Goal: Find specific page/section: Find specific page/section

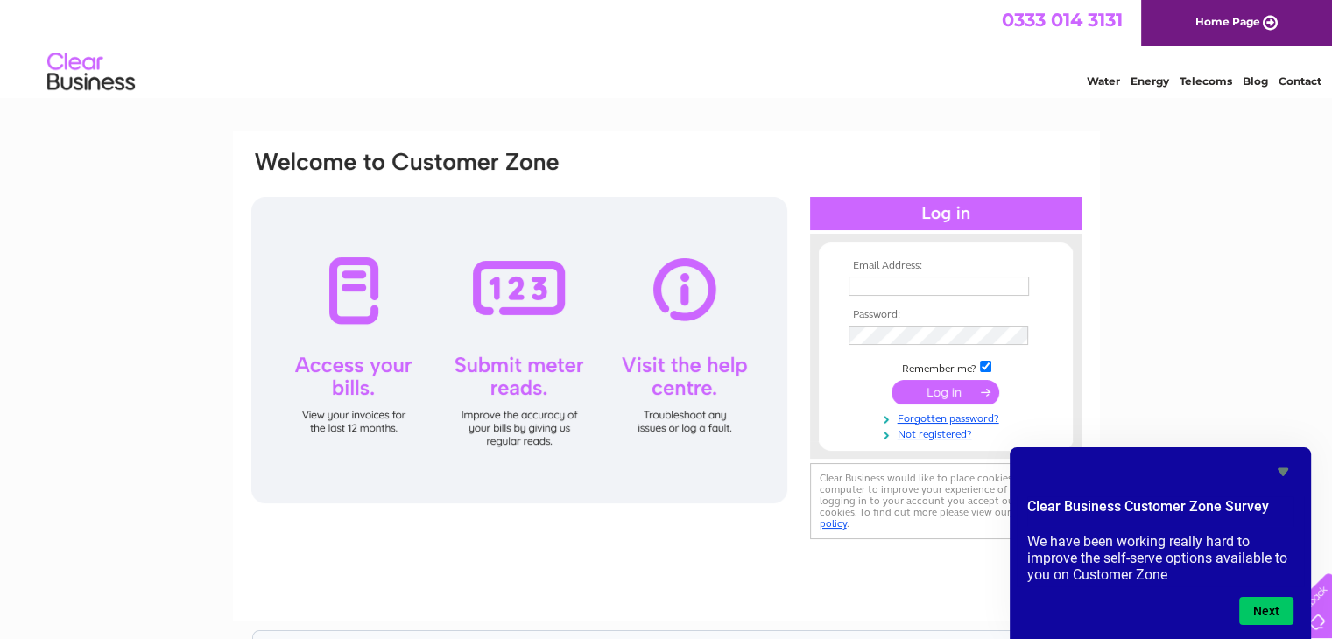
type input "lara@firstpsychology.co.uk"
click at [381, 290] on div at bounding box center [519, 350] width 536 height 307
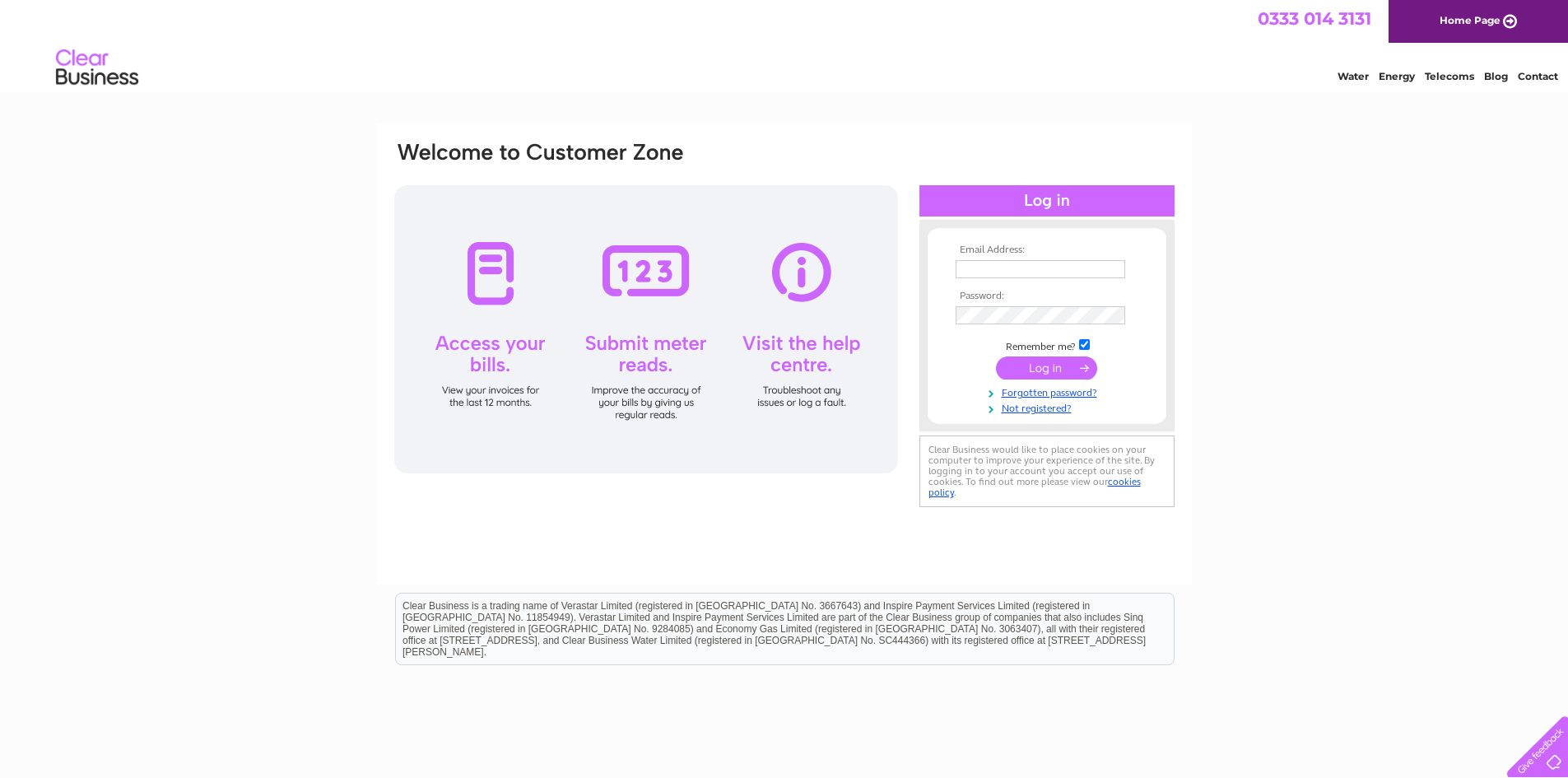
type input "[PERSON_NAME][EMAIL_ADDRESS][DOMAIN_NAME]"
click at [1023, 374] on input "submit" at bounding box center [1047, 367] width 101 height 23
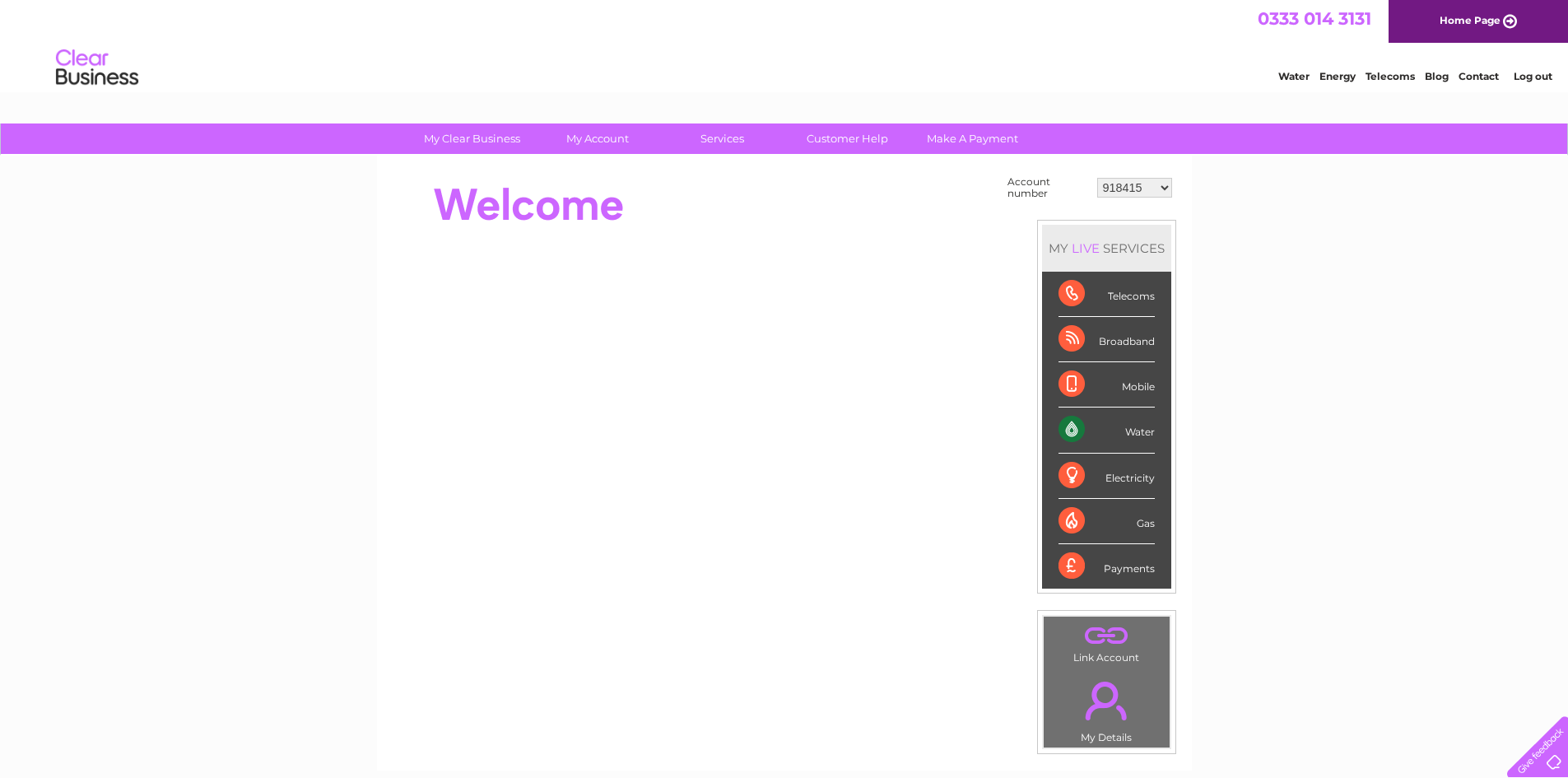
click at [1480, 76] on link "Contact" at bounding box center [1478, 75] width 40 height 12
click at [1131, 185] on select "918415 923169 981513 1087706 30323679" at bounding box center [1135, 187] width 75 height 20
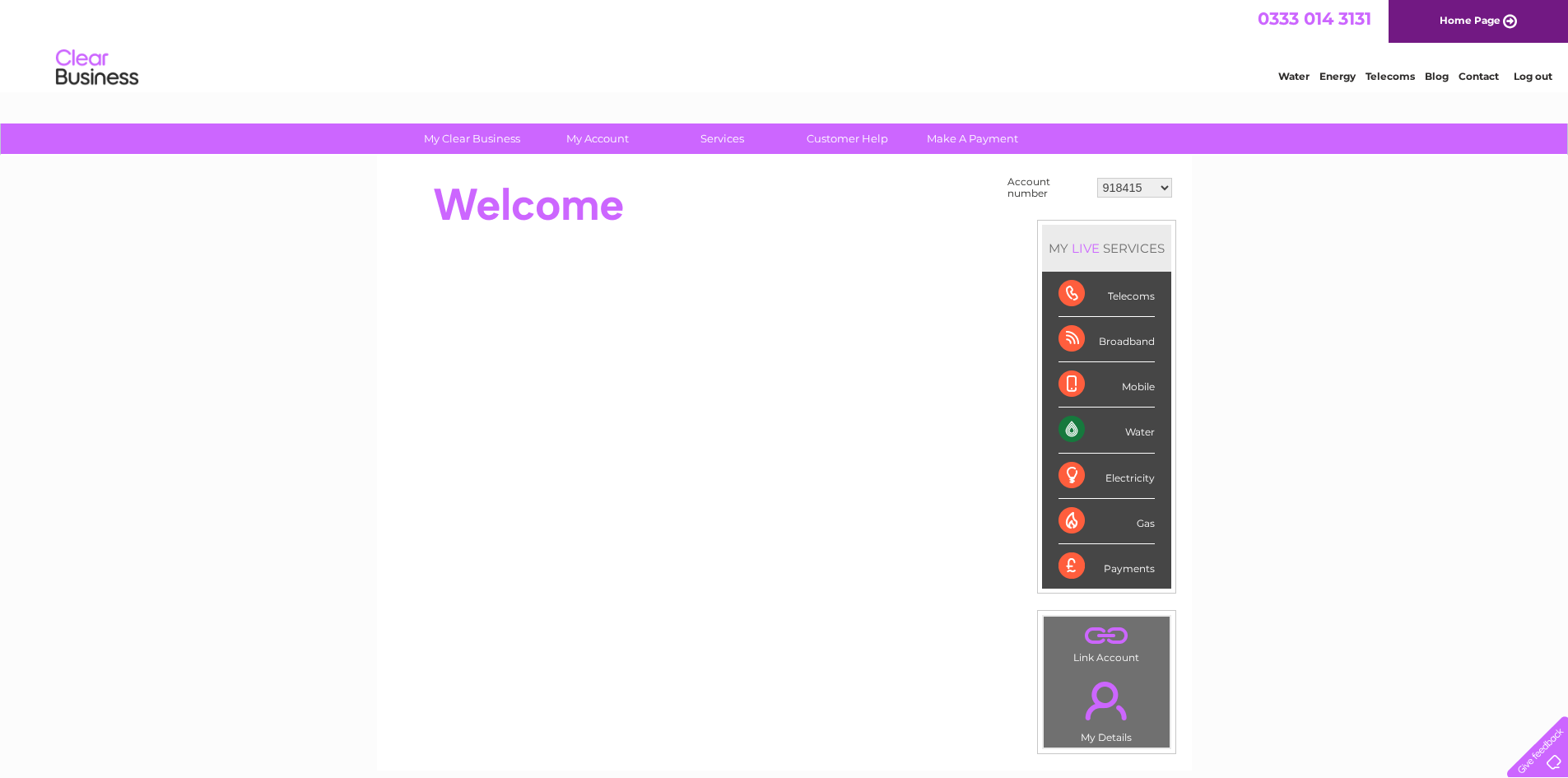
click at [1152, 179] on select "918415 923169 981513 1087706 30323679" at bounding box center [1135, 187] width 75 height 20
click at [1158, 185] on select "918415 923169 981513 1087706 30323679" at bounding box center [1135, 187] width 75 height 20
select select "30323679"
click at [1097, 178] on select "918415 923169 981513 1087706 30323679" at bounding box center [1135, 187] width 75 height 20
click at [1134, 184] on select "918415 923169 981513 1087706 30323679" at bounding box center [1135, 187] width 75 height 20
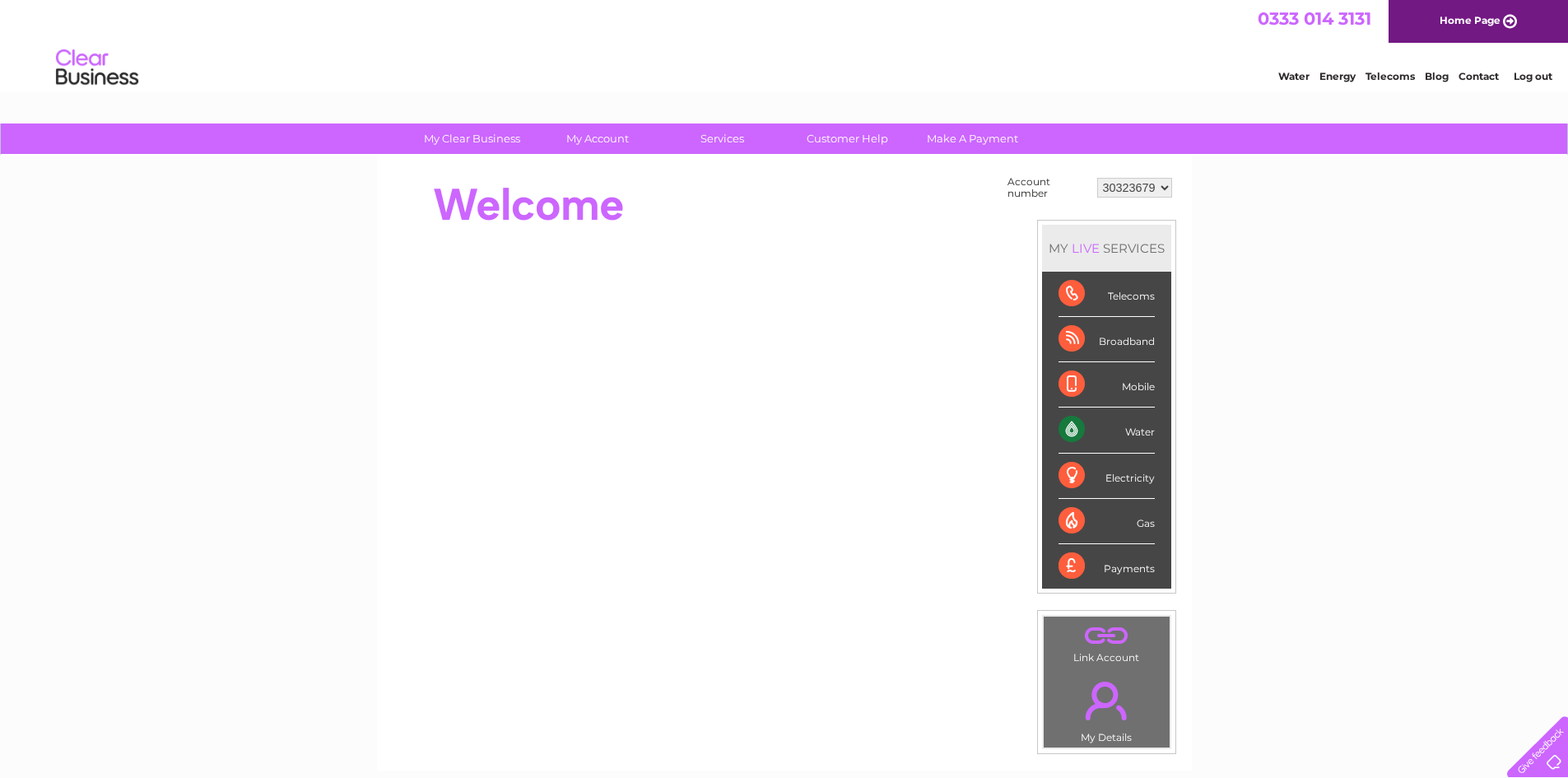
click at [1138, 190] on select "918415 923169 981513 1087706 30323679" at bounding box center [1135, 187] width 75 height 20
select select "918415"
click at [1097, 178] on select "918415 923169 981513 1087706 30323679" at bounding box center [1135, 187] width 75 height 20
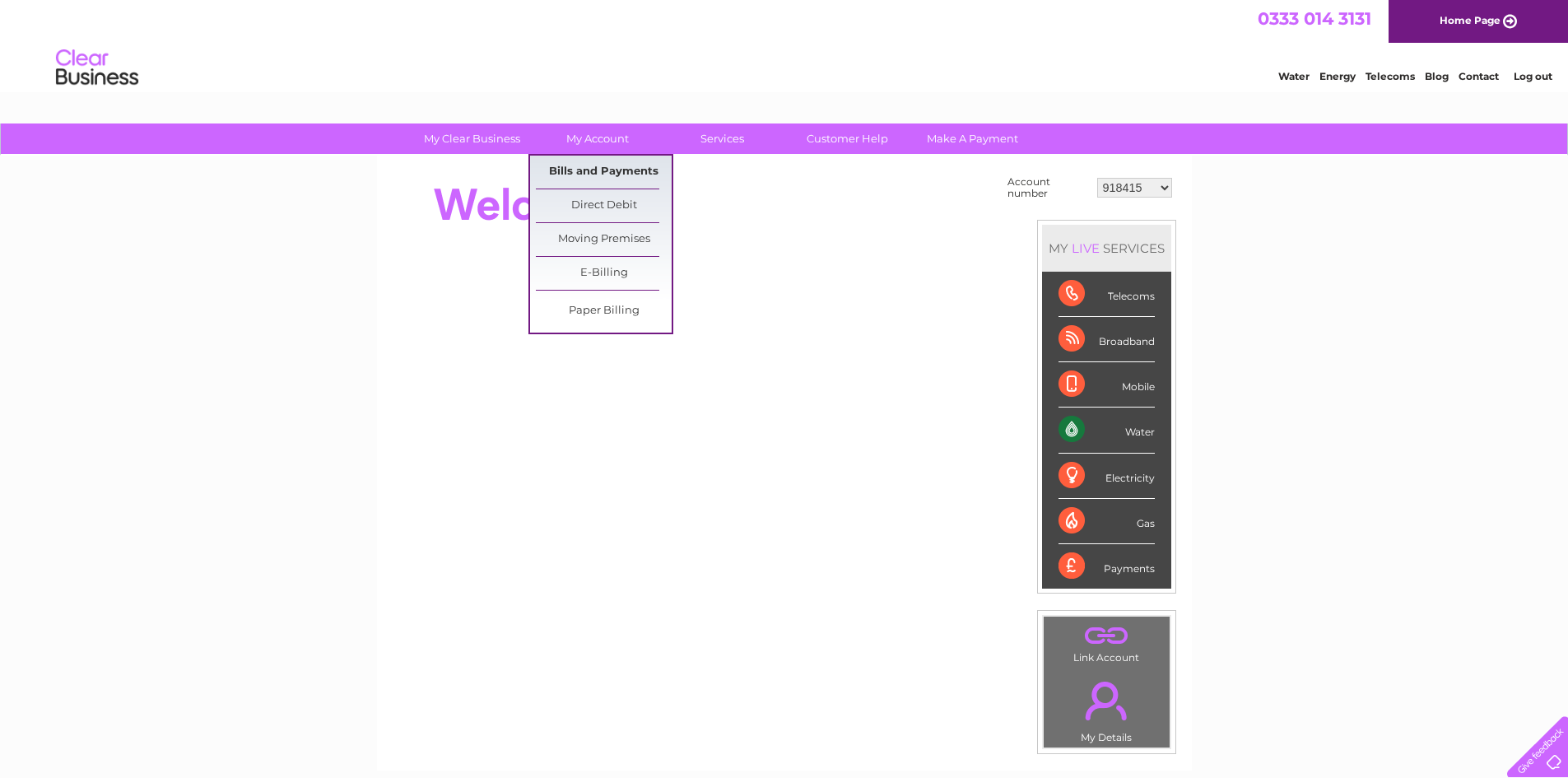
click at [597, 165] on link "Bills and Payments" at bounding box center [603, 172] width 136 height 33
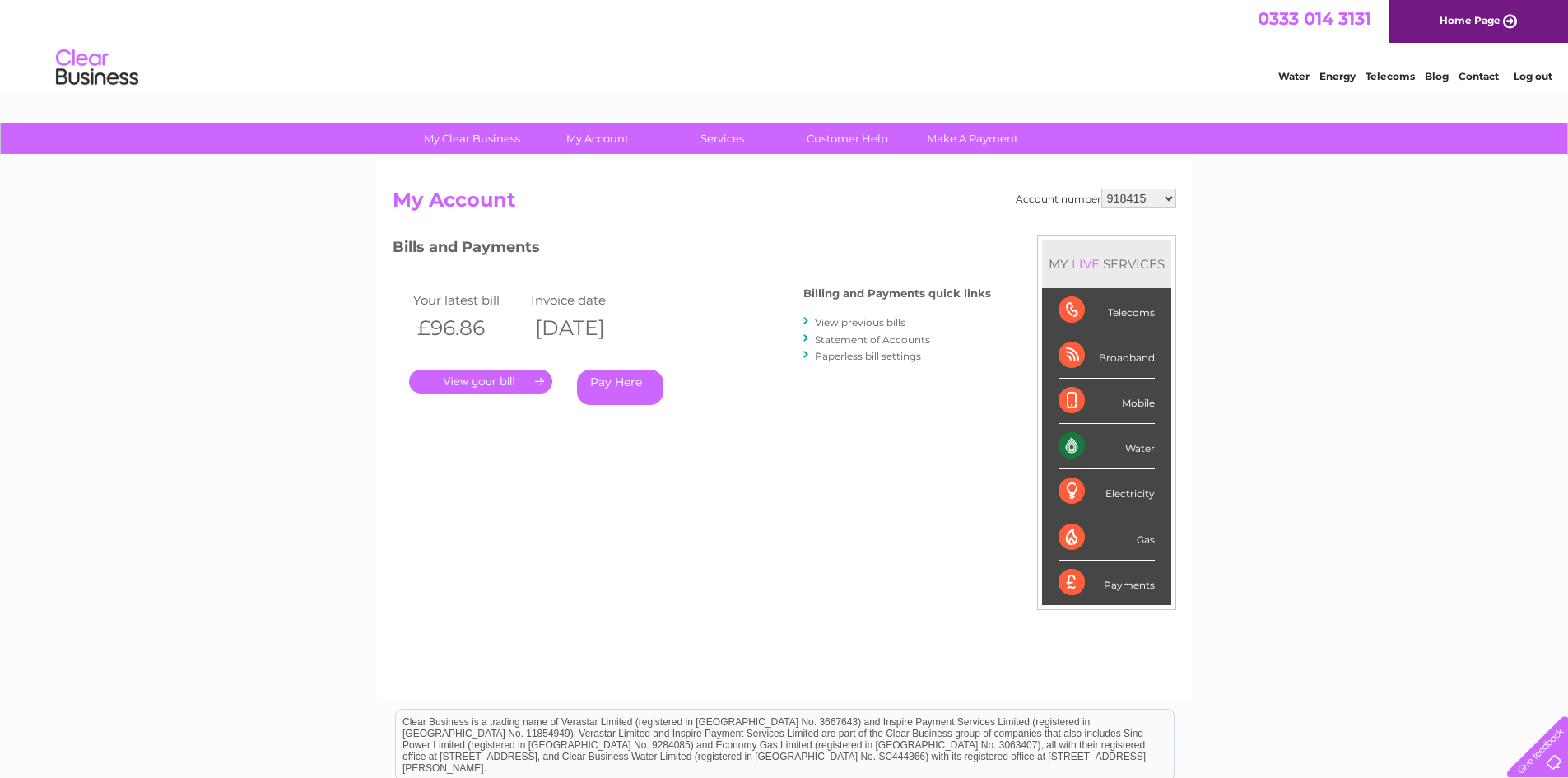
click at [1125, 194] on select "918415 923169 981513 1087706 30323679" at bounding box center [1139, 198] width 75 height 20
select select "923169"
click at [1101, 189] on select "918415 923169 981513 1087706 30323679" at bounding box center [1139, 198] width 75 height 20
click at [1132, 200] on select "918415 923169 981513 1087706 30323679" at bounding box center [1139, 198] width 75 height 20
select select "981513"
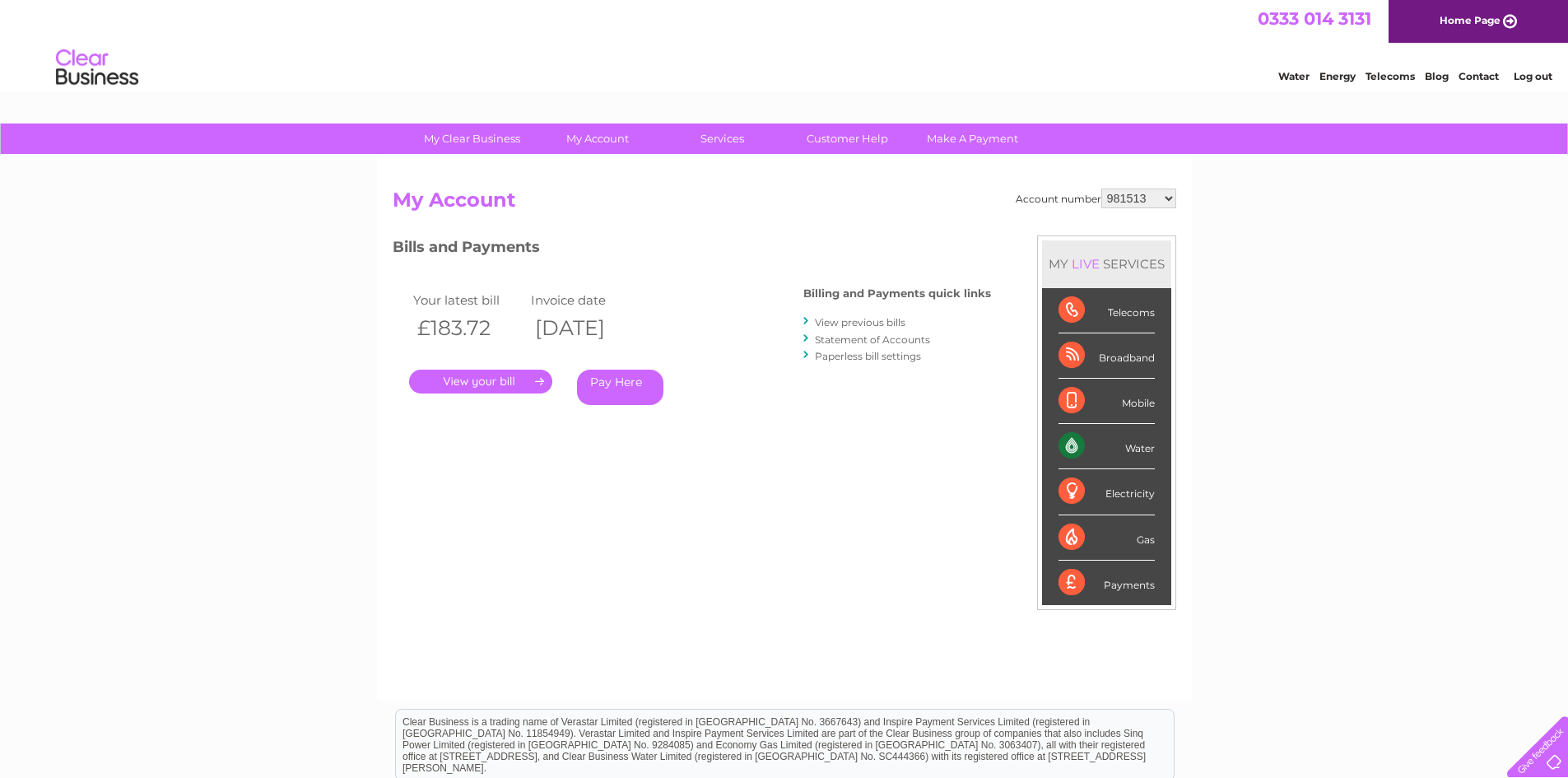
click at [1101, 189] on select "918415 923169 981513 1087706 30323679" at bounding box center [1139, 198] width 75 height 20
click at [1133, 196] on select "918415 923169 981513 1087706 30323679" at bounding box center [1139, 198] width 75 height 20
select select "1087706"
click at [1101, 189] on select "918415 923169 981513 1087706 30323679" at bounding box center [1139, 198] width 75 height 20
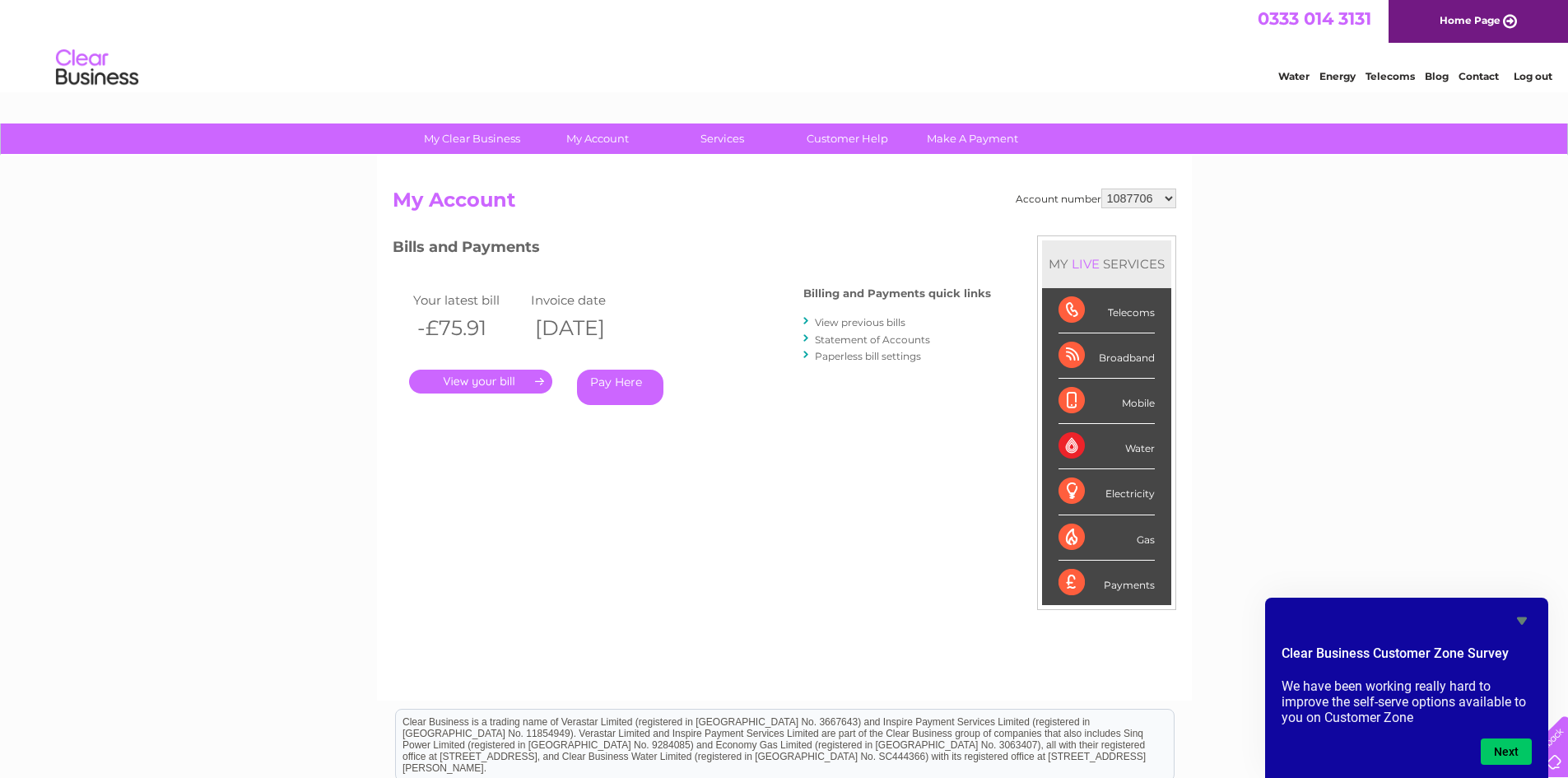
click at [1157, 193] on select "918415 923169 981513 1087706 30323679" at bounding box center [1139, 198] width 75 height 20
select select "30323679"
click at [1101, 189] on select "918415 923169 981513 1087706 30323679" at bounding box center [1139, 198] width 75 height 20
click at [1124, 202] on select "918415 923169 981513 1087706 30323679" at bounding box center [1139, 198] width 75 height 20
select select "981513"
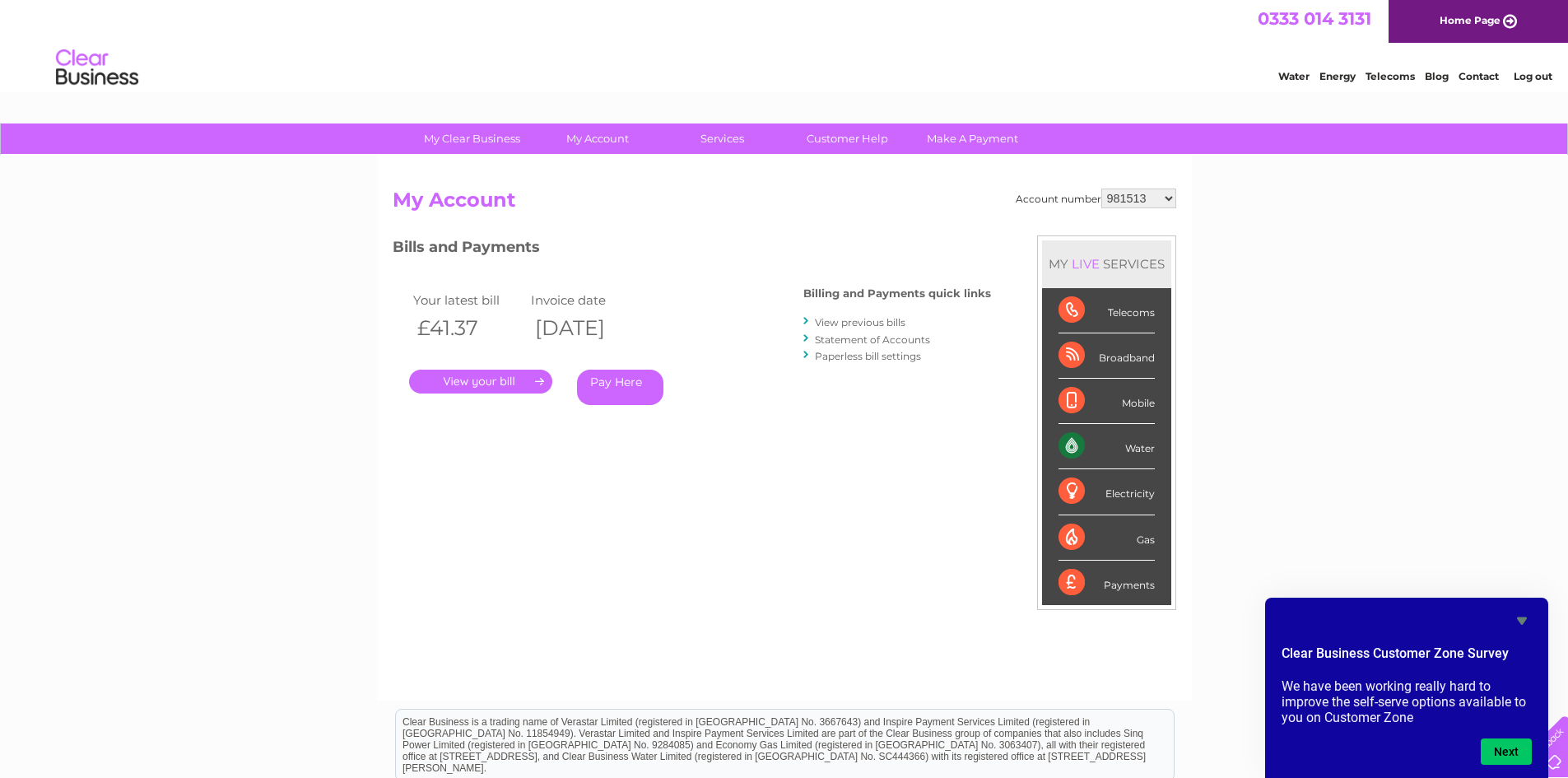
click at [1101, 189] on select "918415 923169 981513 1087706 30323679" at bounding box center [1139, 198] width 75 height 20
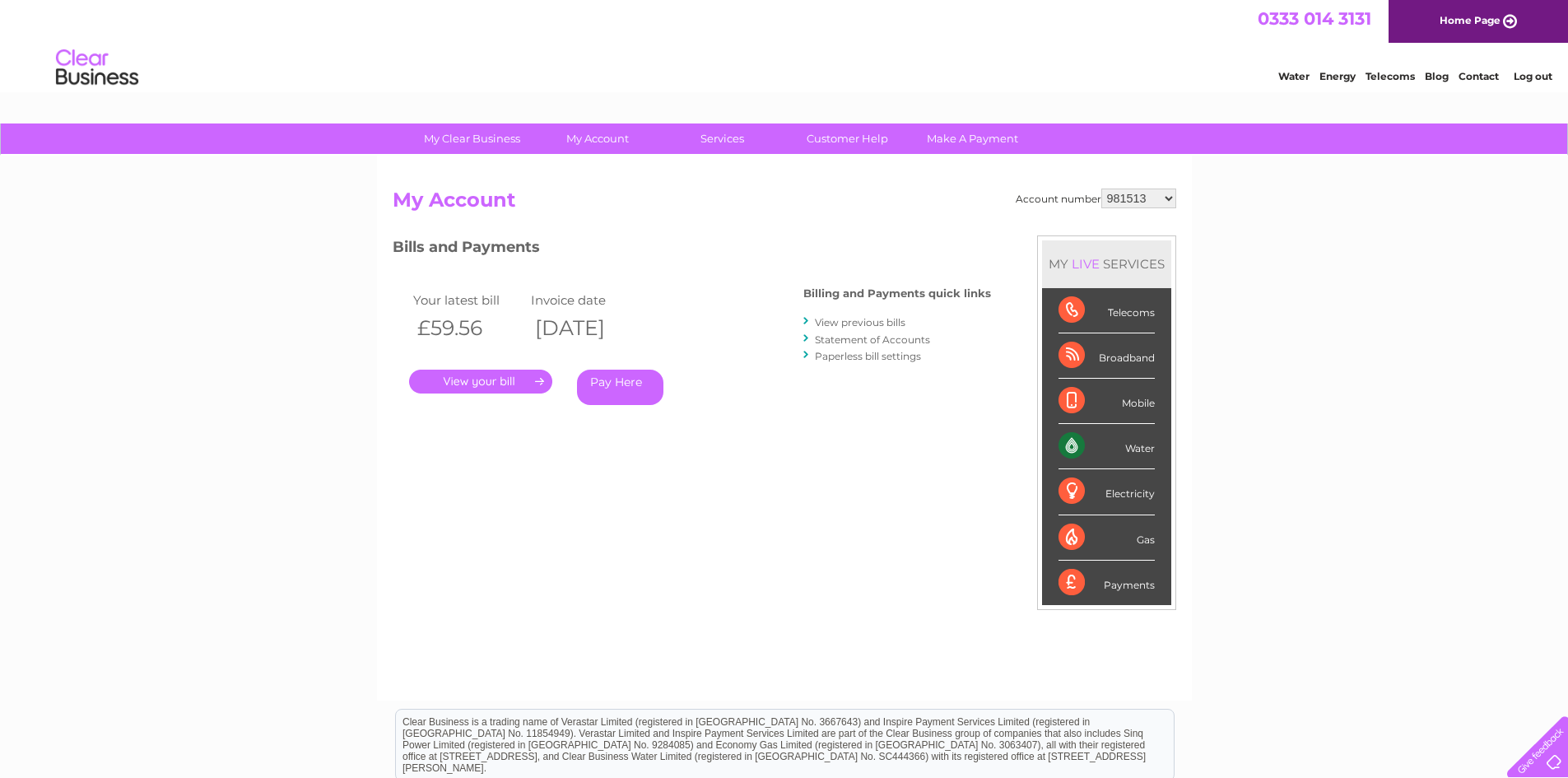
drag, startPoint x: 1152, startPoint y: 197, endPoint x: 1148, endPoint y: 206, distance: 9.8
click at [1152, 197] on select "918415 923169 981513 1087706 30323679" at bounding box center [1139, 198] width 75 height 20
select select "1087706"
click at [1101, 189] on select "918415 923169 981513 1087706 30323679" at bounding box center [1139, 198] width 75 height 20
